Goal: Transaction & Acquisition: Purchase product/service

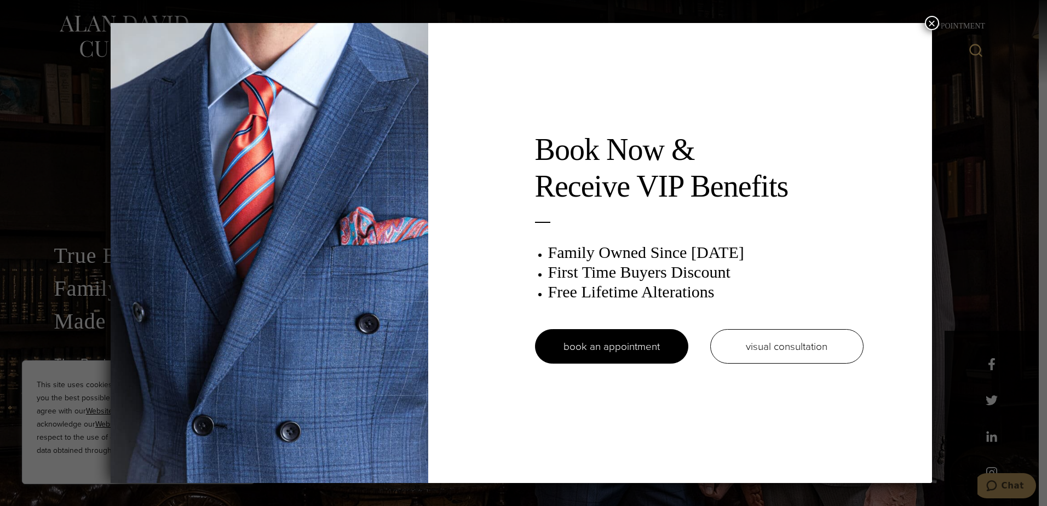
click at [936, 26] on button "×" at bounding box center [932, 23] width 14 height 14
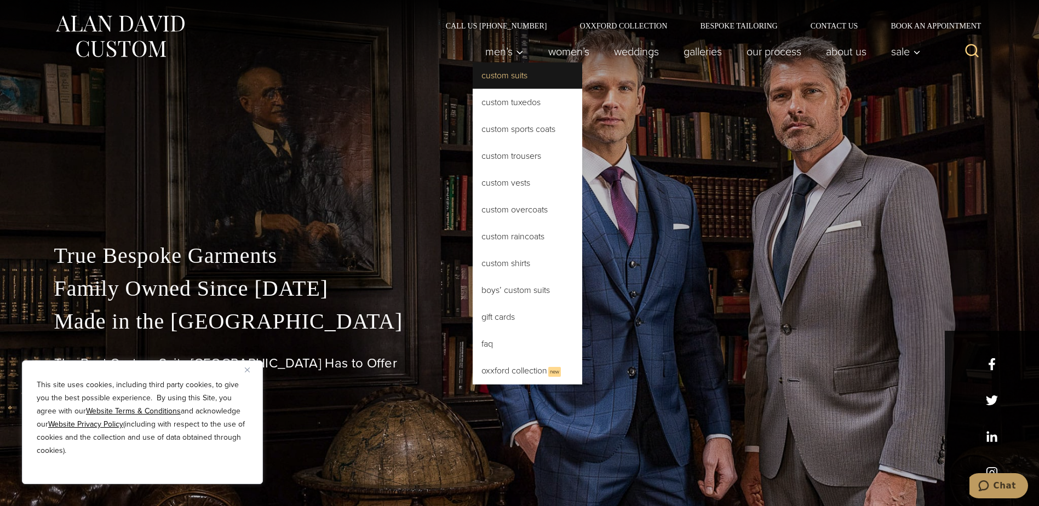
click at [499, 80] on link "Custom Suits" at bounding box center [528, 75] width 110 height 26
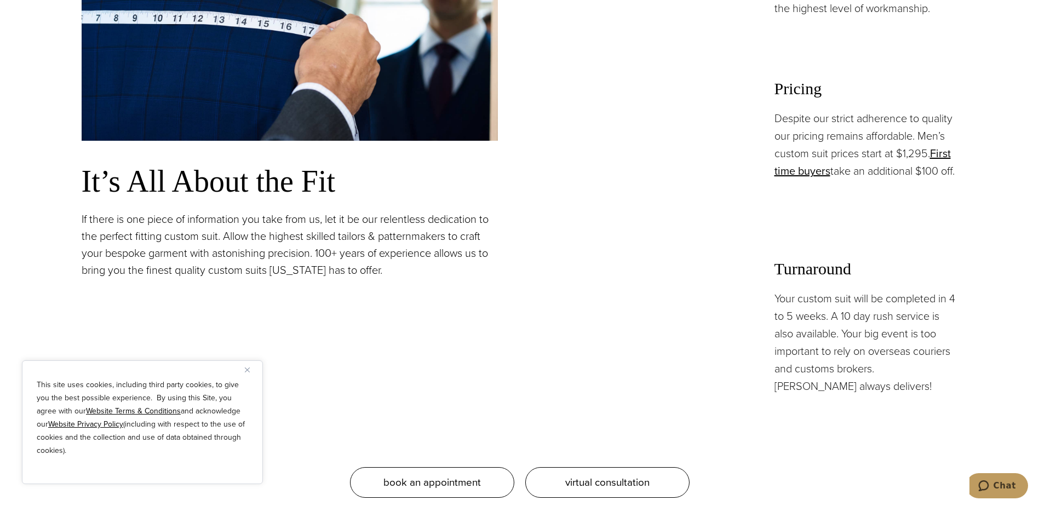
scroll to position [986, 0]
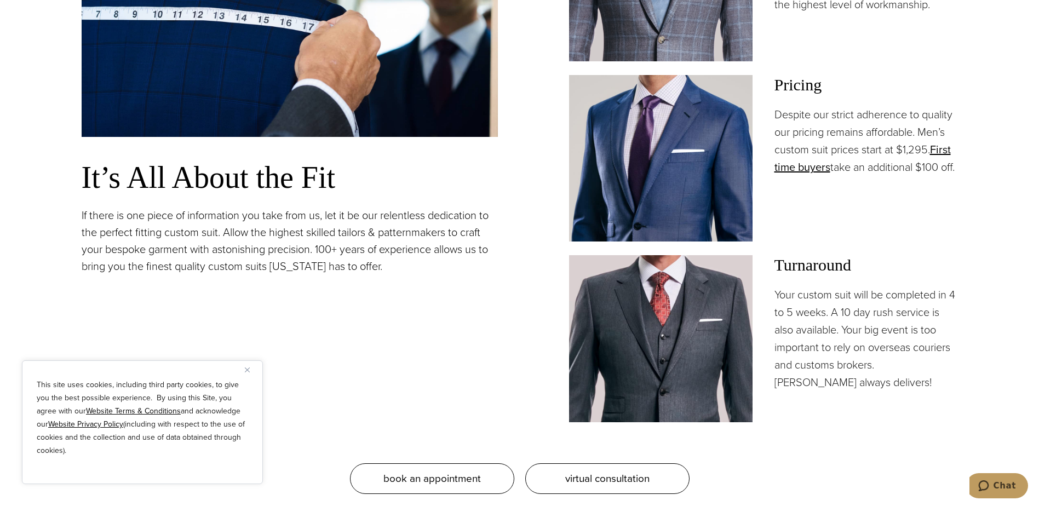
click at [632, 135] on img at bounding box center [660, 158] width 183 height 166
click at [804, 170] on link "First time buyers" at bounding box center [862, 158] width 176 height 34
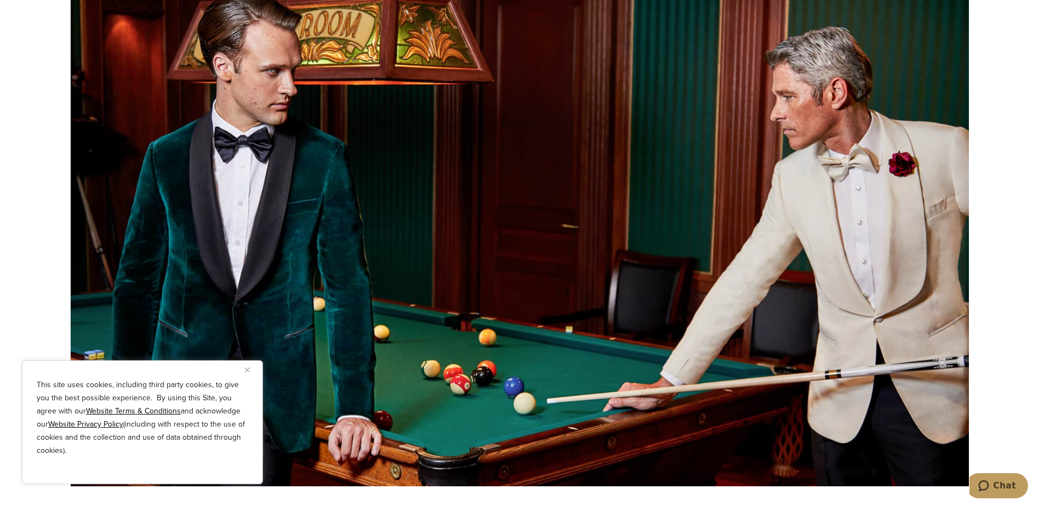
scroll to position [1424, 0]
